Goal: Navigation & Orientation: Find specific page/section

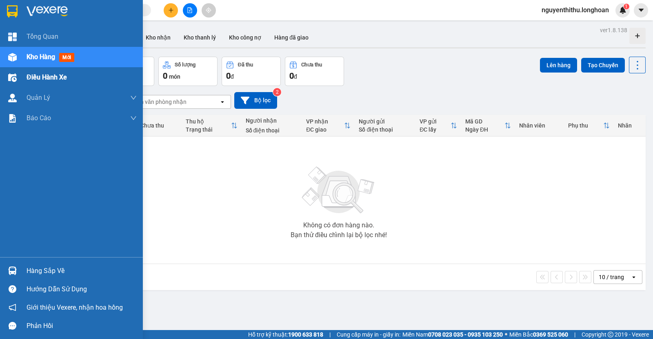
click at [15, 80] on img at bounding box center [12, 77] width 9 height 9
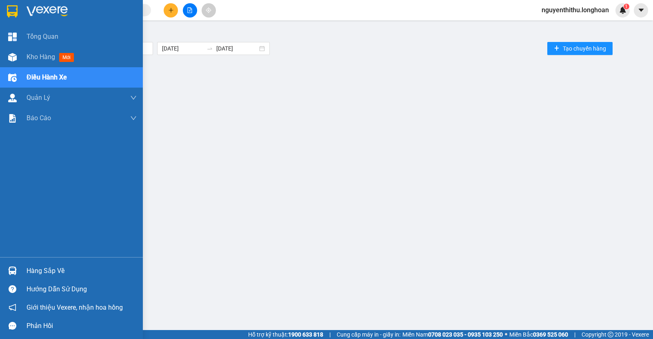
click at [77, 83] on div "Điều hành xe" at bounding box center [82, 77] width 110 height 20
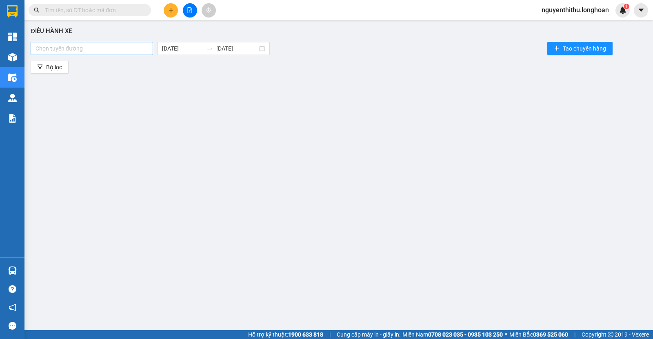
click at [115, 44] on div at bounding box center [92, 49] width 118 height 10
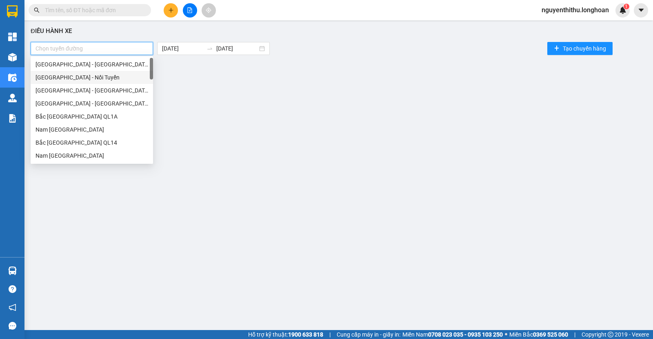
click at [100, 74] on div "Sài Gòn - Nối Tuyến" at bounding box center [91, 77] width 113 height 9
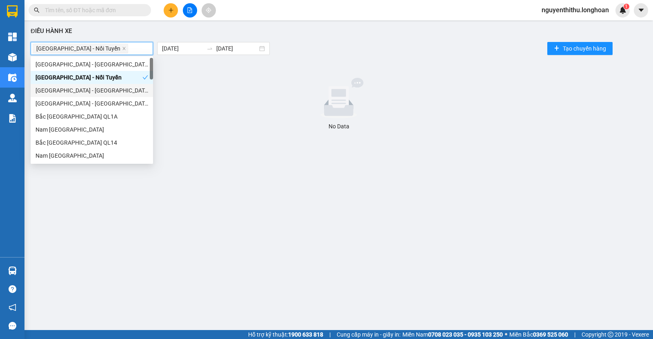
drag, startPoint x: 103, startPoint y: 91, endPoint x: 104, endPoint y: 113, distance: 22.4
click at [104, 92] on div "Hà Nội - Bà Rịa - Vũng Tàu" at bounding box center [91, 90] width 113 height 9
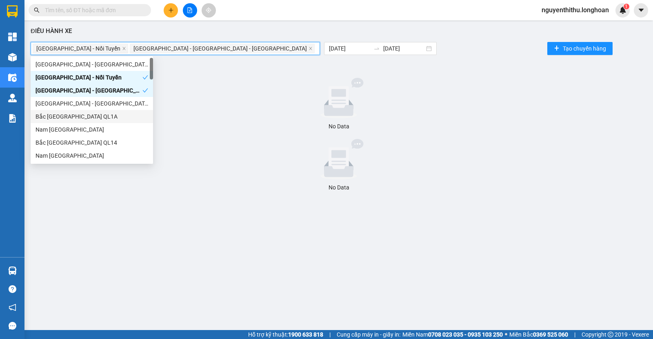
drag, startPoint x: 104, startPoint y: 113, endPoint x: 105, endPoint y: 127, distance: 13.9
click at [104, 113] on div "Bắc Trung Nam QL1A" at bounding box center [91, 116] width 113 height 9
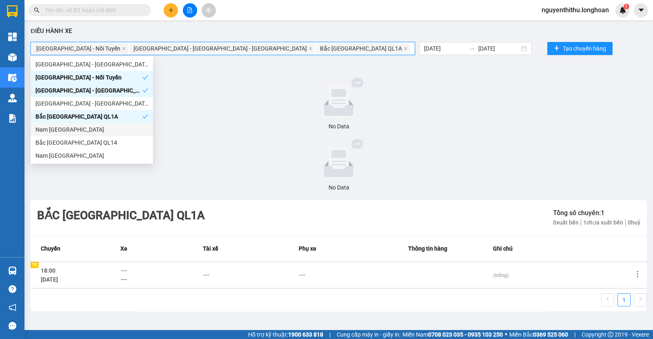
click at [105, 127] on div "Nam Trung Bắc QL1A" at bounding box center [91, 129] width 113 height 9
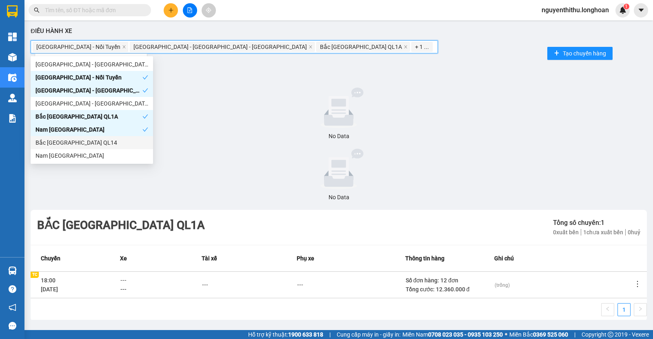
drag, startPoint x: 105, startPoint y: 140, endPoint x: 105, endPoint y: 151, distance: 11.0
click at [105, 142] on div "Bắc Trung Nam QL14" at bounding box center [91, 142] width 113 height 9
click at [105, 151] on div "Nam Trung Bắc QL14" at bounding box center [91, 155] width 113 height 9
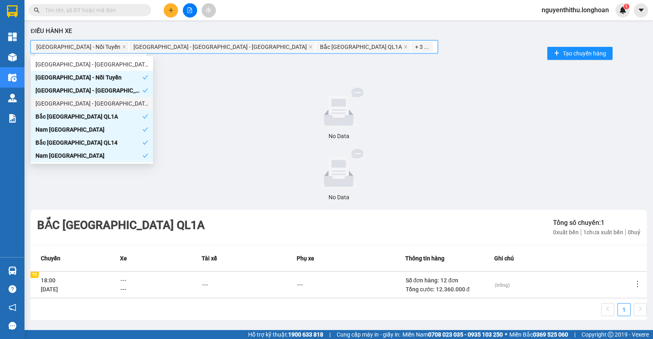
click at [102, 106] on div "Hà Nội - Hồ Chí Minh" at bounding box center [91, 103] width 113 height 9
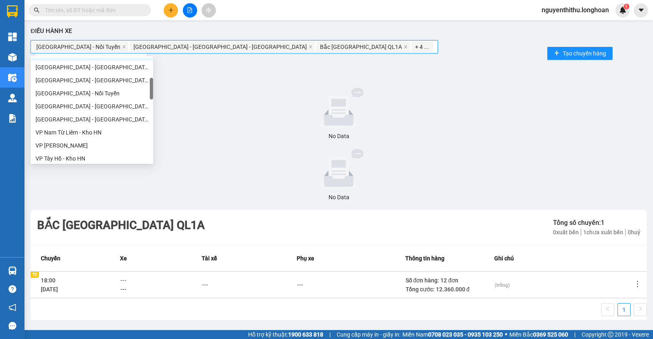
click at [103, 106] on div "Hà Nội - Hải Phòng" at bounding box center [91, 106] width 113 height 9
click at [107, 126] on div "VP Nam Từ Liêm - Kho HN" at bounding box center [92, 132] width 122 height 13
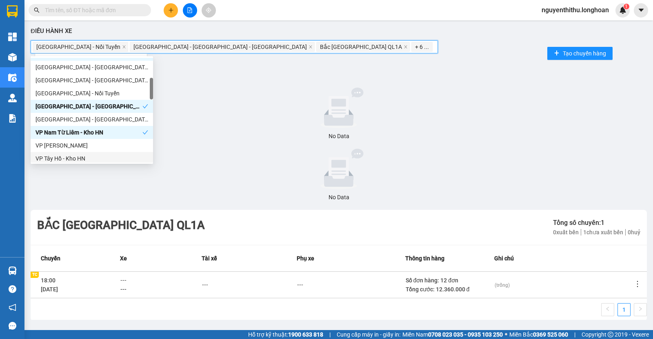
click at [104, 154] on div "VP Tây Hồ - Kho HN" at bounding box center [91, 158] width 113 height 9
click at [106, 139] on div "VP Hoàng Mai - Kho HN" at bounding box center [92, 145] width 122 height 13
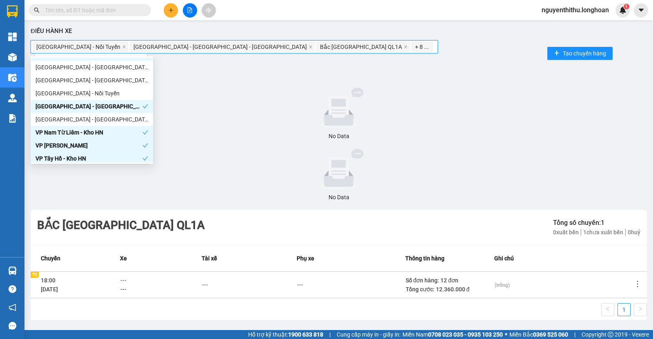
click at [104, 111] on div "Hà Nội - Hải Phòng" at bounding box center [92, 106] width 122 height 13
click at [108, 117] on div "Hải Phòng - Hà Nội" at bounding box center [91, 119] width 113 height 9
click at [109, 103] on div "Hà Nội - Hải Phòng" at bounding box center [91, 106] width 113 height 9
click at [109, 91] on div "Hà Nội - Nối Tuyến" at bounding box center [91, 93] width 113 height 9
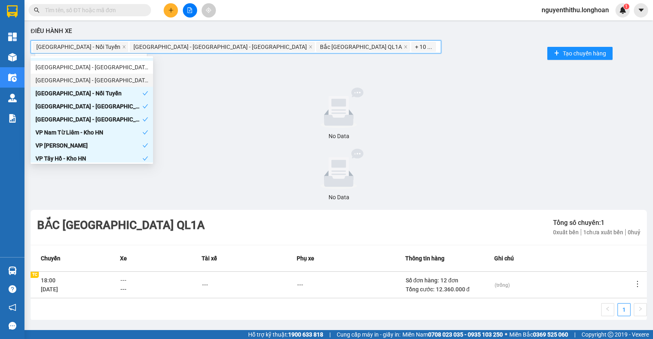
click at [112, 75] on div "Sài Gòn - Miền Tây" at bounding box center [92, 80] width 122 height 13
click at [112, 68] on div "Hà Nội - Đà Nẵng" at bounding box center [91, 67] width 113 height 9
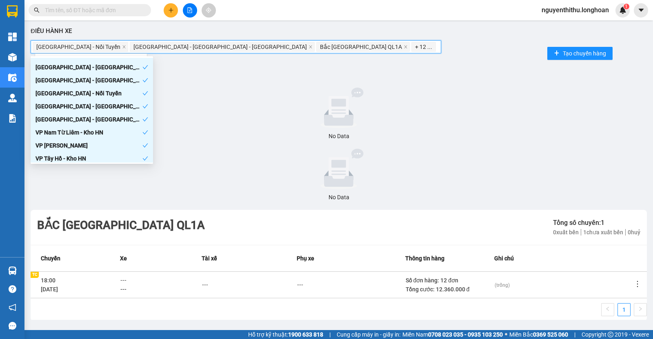
scroll to position [255, 0]
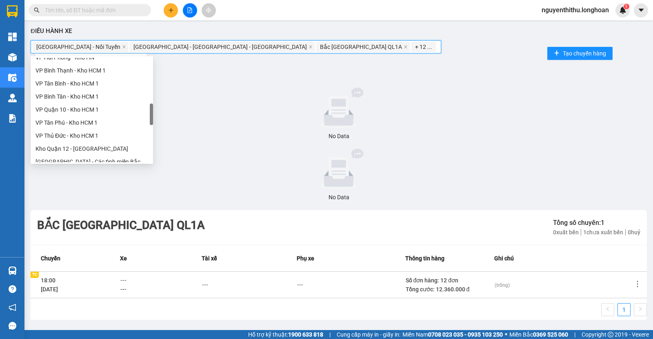
click at [118, 99] on div "VP Bình Tân - Kho HCM 1" at bounding box center [91, 96] width 113 height 9
click at [119, 115] on div "VP Quận 10 - Kho HCM 1" at bounding box center [92, 109] width 122 height 13
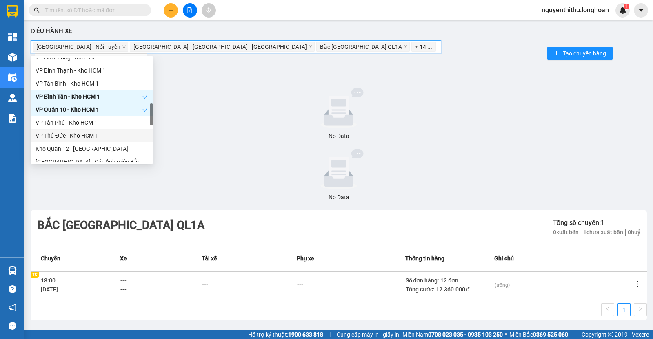
click at [120, 135] on div "VP Thủ Đức - Kho HCM 1" at bounding box center [91, 135] width 113 height 9
click at [120, 126] on div "VP Tân Phú - Kho HCM 1" at bounding box center [91, 122] width 113 height 9
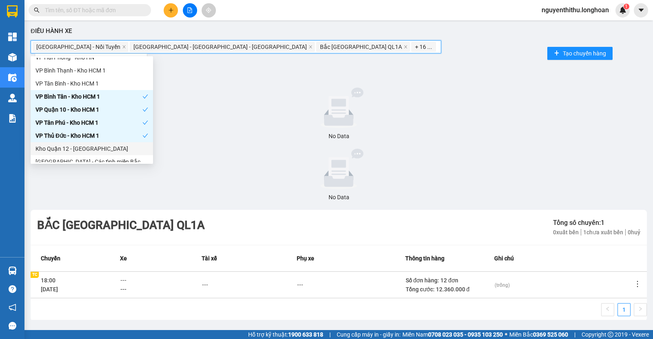
click at [123, 146] on div "Kho Quận 12 - Kho Thủ Đức" at bounding box center [91, 148] width 113 height 9
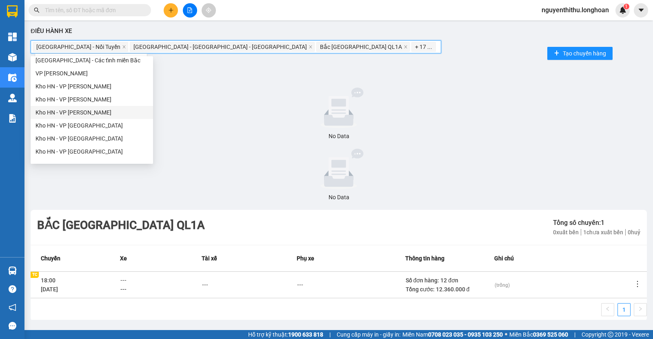
click at [118, 111] on div "Kho HN - VP Thanh Xuân" at bounding box center [91, 112] width 113 height 9
click at [118, 97] on div "Kho HN - VP Hoàng Mai" at bounding box center [91, 99] width 113 height 9
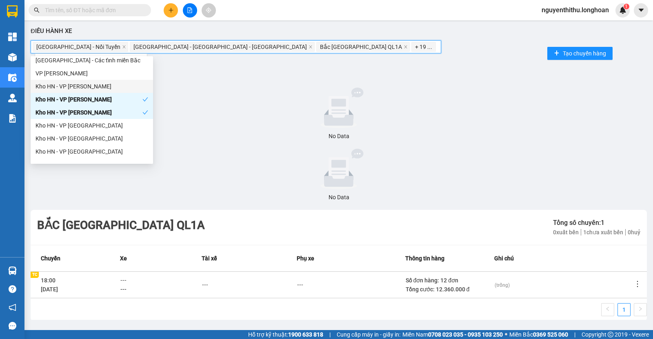
click at [118, 84] on div "Kho HN - VP Nam Từ Liêm" at bounding box center [91, 86] width 113 height 9
